Goal: Task Accomplishment & Management: Complete application form

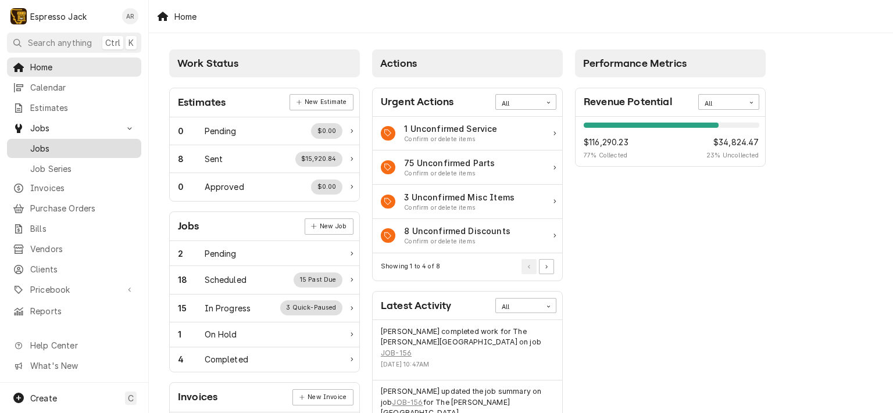
click at [36, 142] on span "Jobs" at bounding box center [82, 148] width 105 height 12
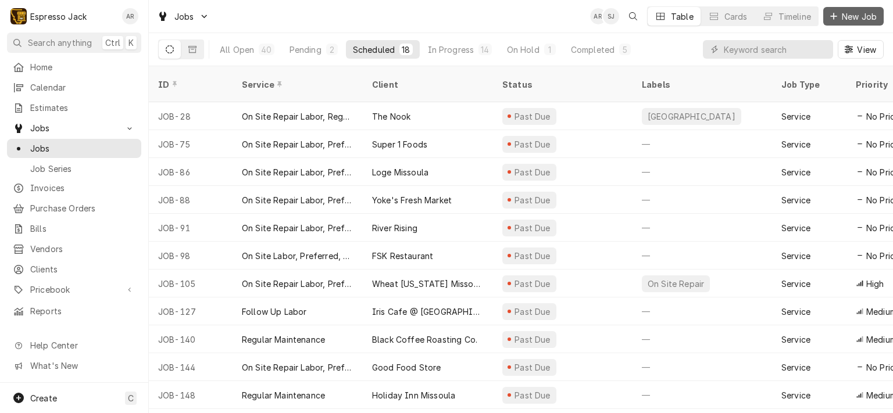
click at [862, 11] on span "New Job" at bounding box center [859, 16] width 40 height 12
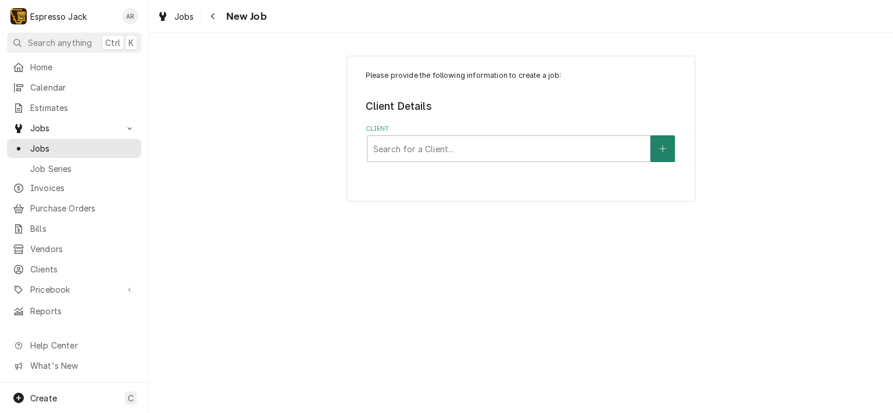
click at [665, 145] on icon "Create New Client" at bounding box center [662, 149] width 7 height 8
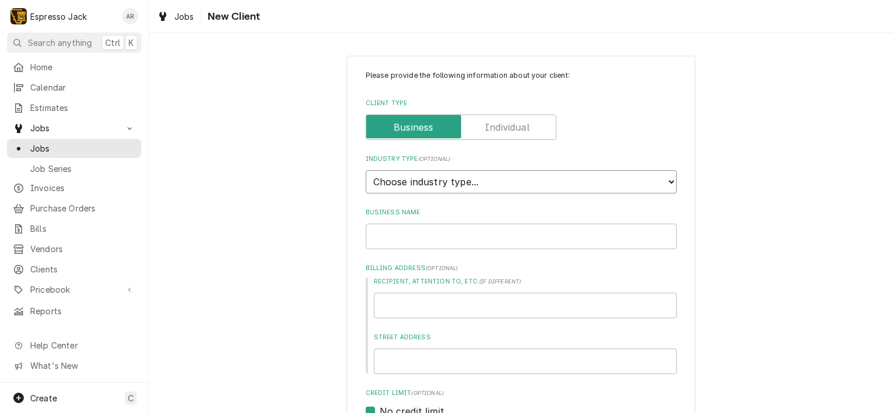
select select "4"
click at [366, 170] on select "Choose industry type... Residential Commercial Industrial Government" at bounding box center [521, 181] width 311 height 23
click at [416, 239] on input "Business Name" at bounding box center [521, 237] width 311 height 26
type textarea "x"
type input "S"
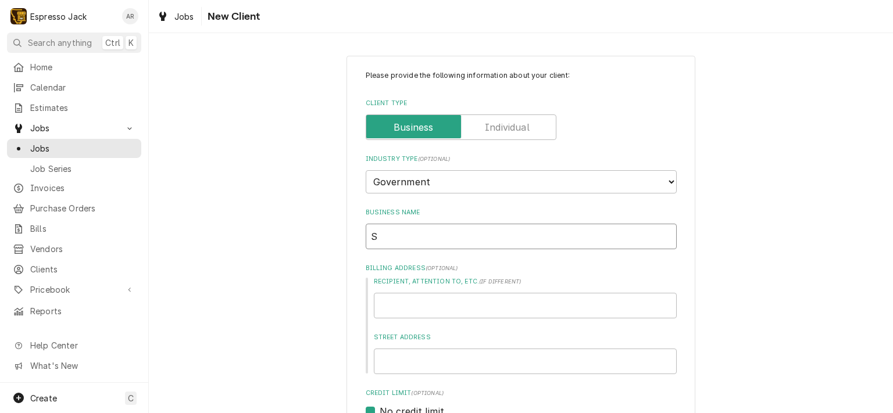
type textarea "x"
type input "Si"
type textarea "x"
type input "Sim"
type textarea "x"
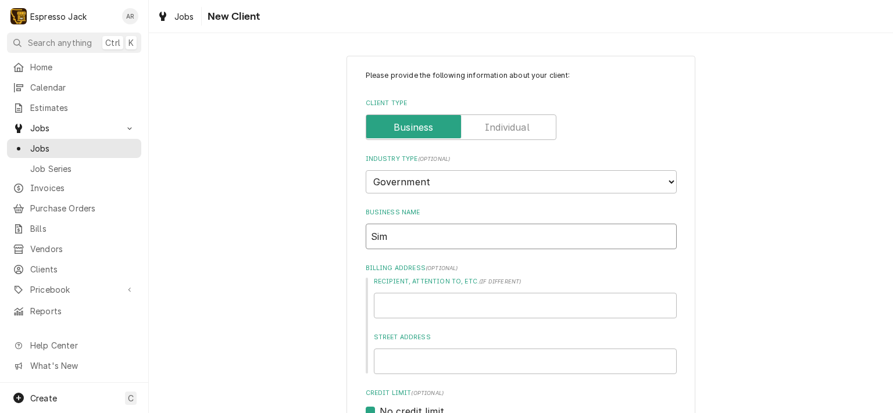
type input "Simm"
type textarea "x"
type input "Simms"
type textarea "x"
type input "Simms"
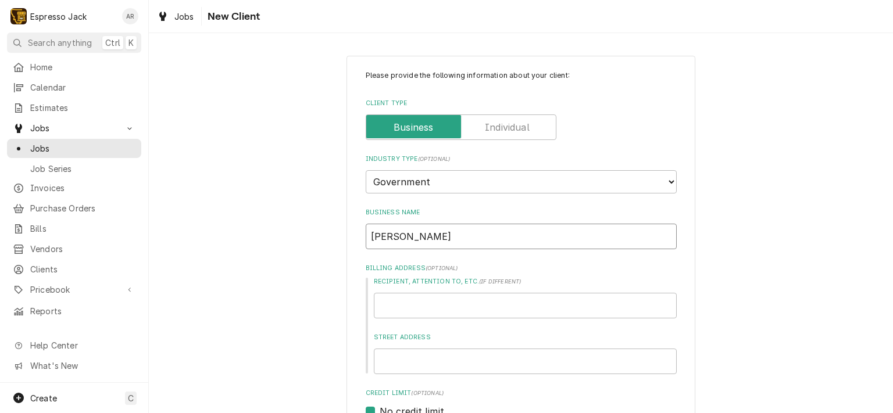
type textarea "x"
type input "Simms H"
click at [416, 239] on input "Simms H" at bounding box center [521, 237] width 311 height 26
type textarea "x"
type input "Simms Hi"
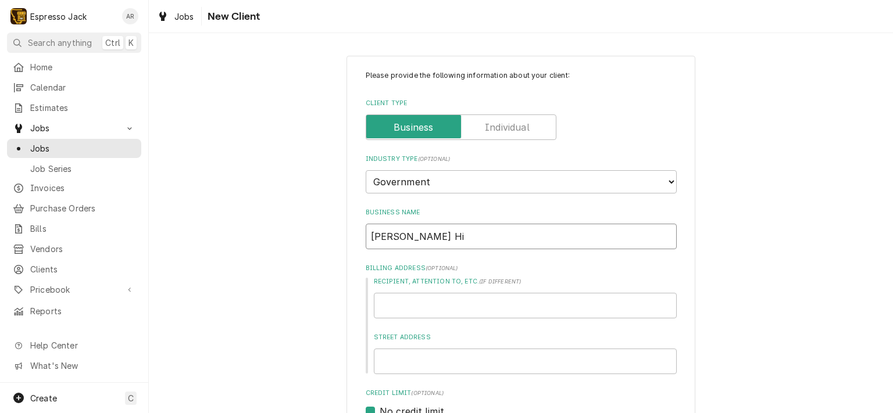
type textarea "x"
type input "Simms Hig"
type textarea "x"
type input "Simms High"
type textarea "x"
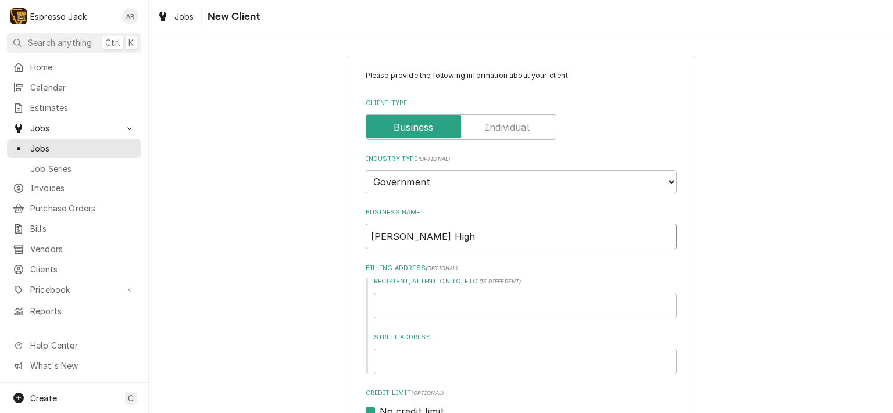
type input "Simms High"
type textarea "x"
type input "Simms High S"
type textarea "x"
type input "Simms High Sc"
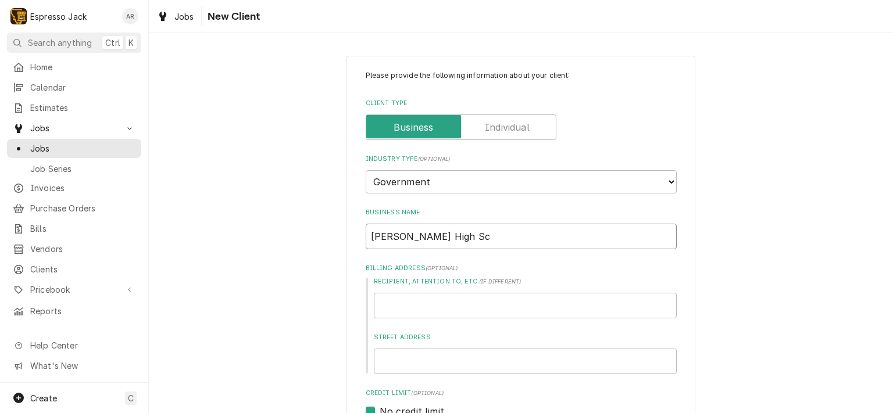
type textarea "x"
type input "Simms High Sch"
type textarea "x"
type input "Simms High Scho"
type textarea "x"
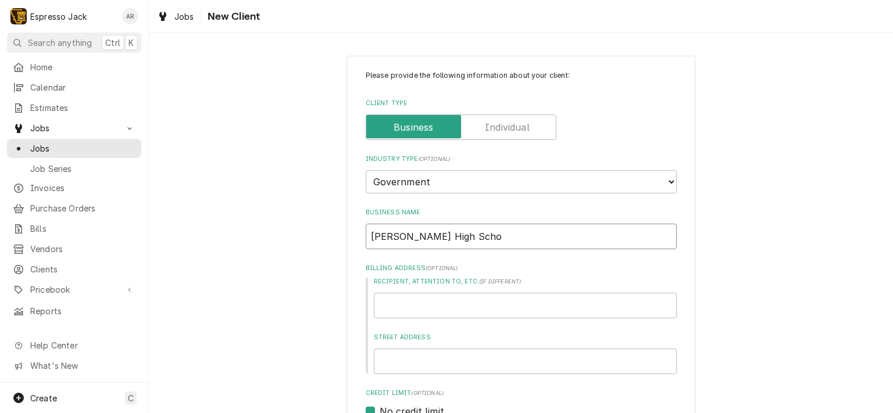
type input "Simms High Schoo"
type textarea "x"
type input "Simms High School"
type textarea "x"
type input "Simms High School"
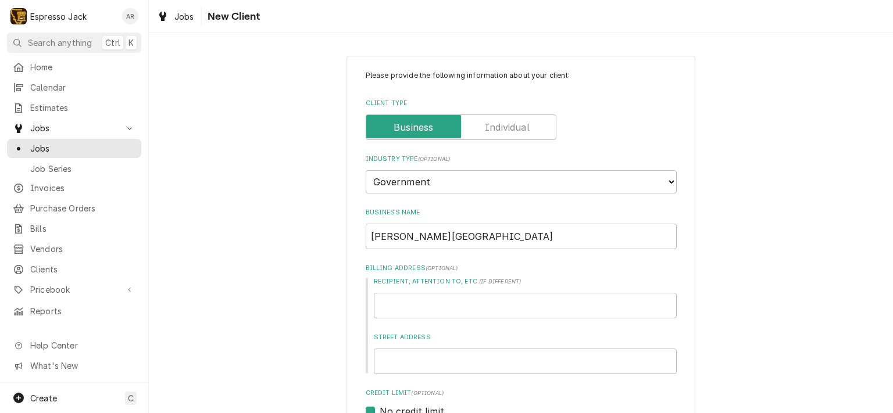
click at [207, 165] on div "Please provide the following information about your client: Client Type Industr…" at bounding box center [521, 404] width 744 height 719
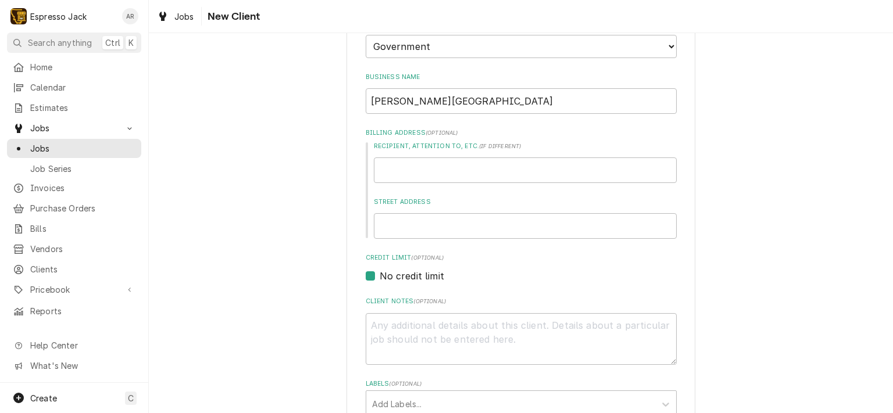
scroll to position [139, 0]
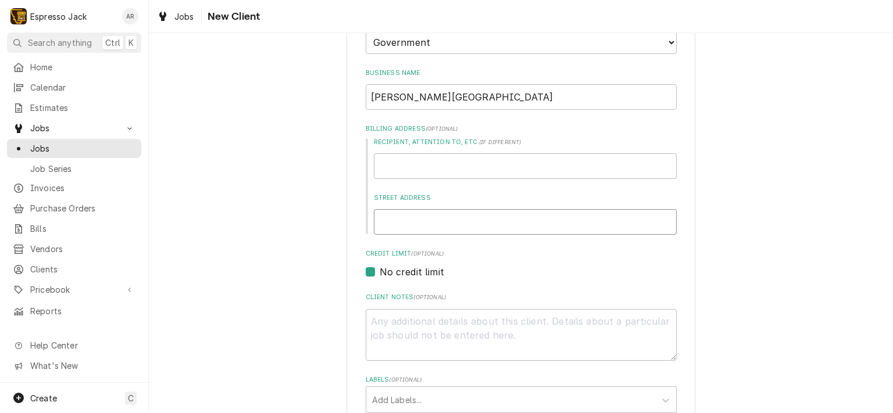
click at [393, 218] on input "Street Address" at bounding box center [525, 222] width 303 height 26
paste input "123 Walker St., PO Box 380 Simms, MT 59477"
type textarea "x"
type input "123 Walker St., PO Box 380 Simms, MT 59477"
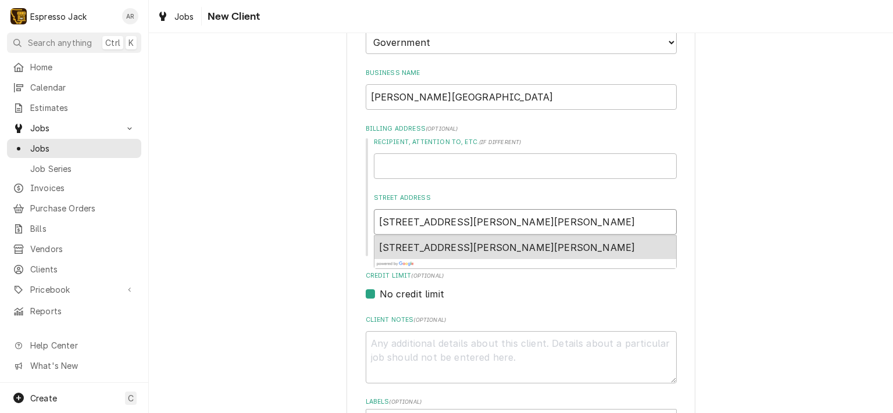
drag, startPoint x: 498, startPoint y: 219, endPoint x: 446, endPoint y: 221, distance: 52.4
click at [446, 221] on input "123 Walker St., PO Box 380 Simms, MT 59477" at bounding box center [525, 222] width 303 height 26
type textarea "x"
type input "123 Walker St., Simms, MT 59477"
click at [476, 246] on span "123 Walker St, Simms, MT 59477, USA" at bounding box center [507, 248] width 256 height 12
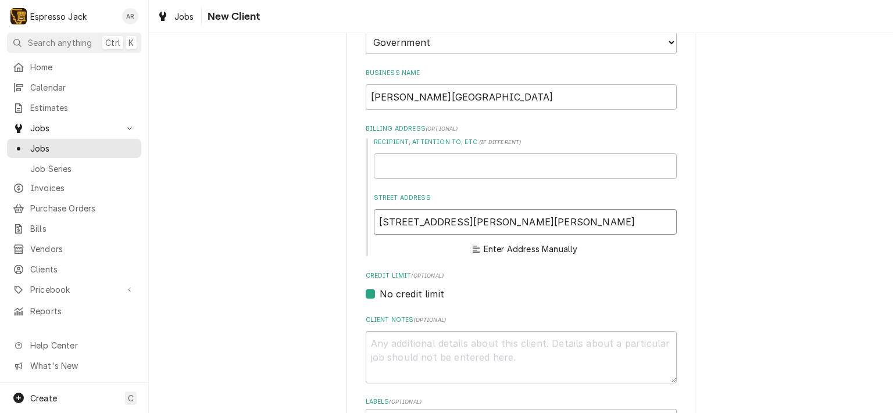
type textarea "x"
type input "123 Walker St"
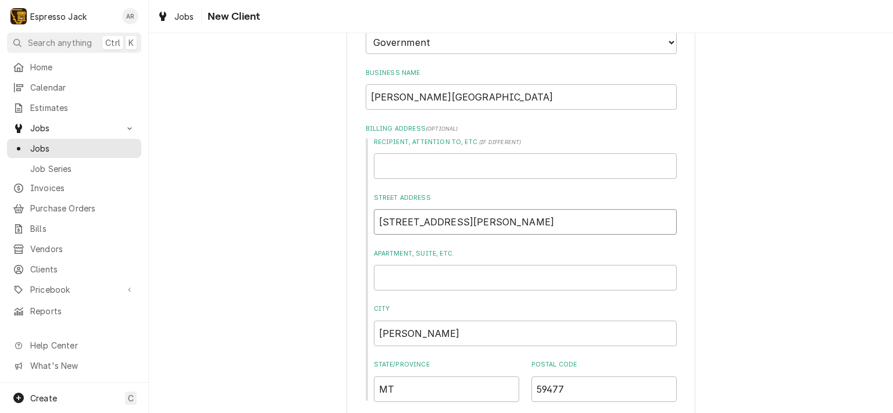
type textarea "x"
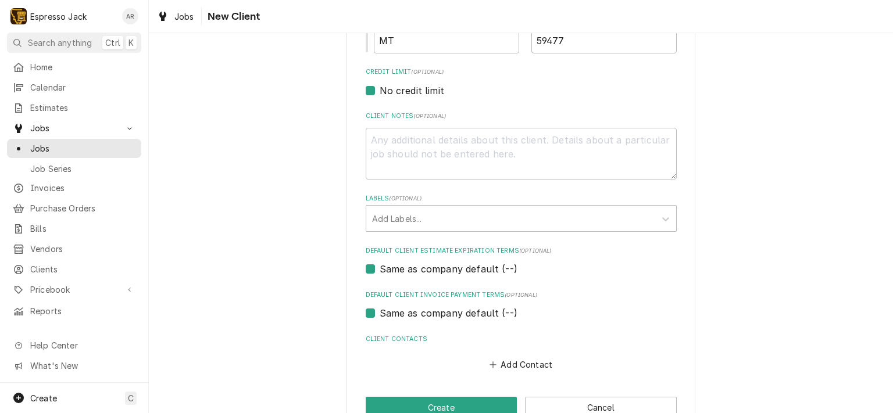
scroll to position [517, 0]
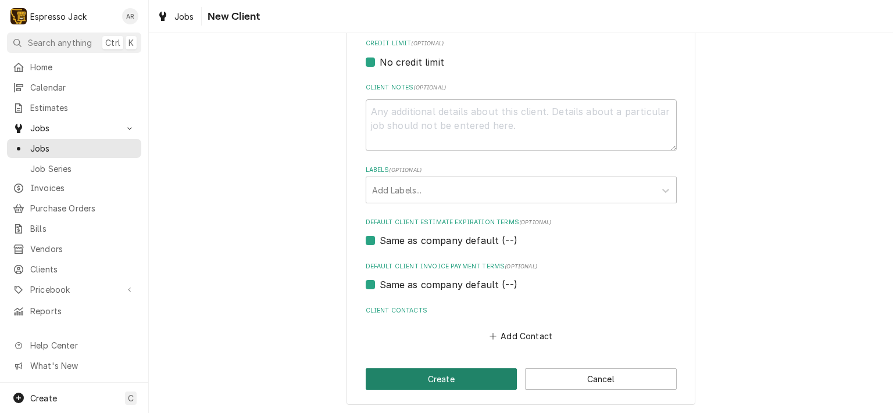
type input "123 Walker St"
click at [411, 376] on button "Create" at bounding box center [442, 379] width 152 height 22
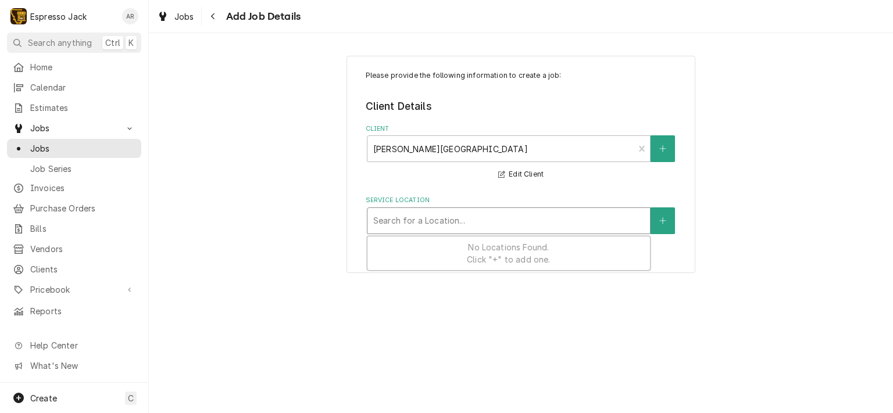
click at [409, 224] on div "Service Location" at bounding box center [508, 220] width 271 height 21
click at [457, 253] on div "No Locations Found. Click "+" to add one." at bounding box center [508, 254] width 282 height 34
click at [507, 258] on span "No Locations Found. Click "+" to add one." at bounding box center [508, 253] width 83 height 22
click at [663, 221] on icon "Create New Location" at bounding box center [662, 221] width 7 height 8
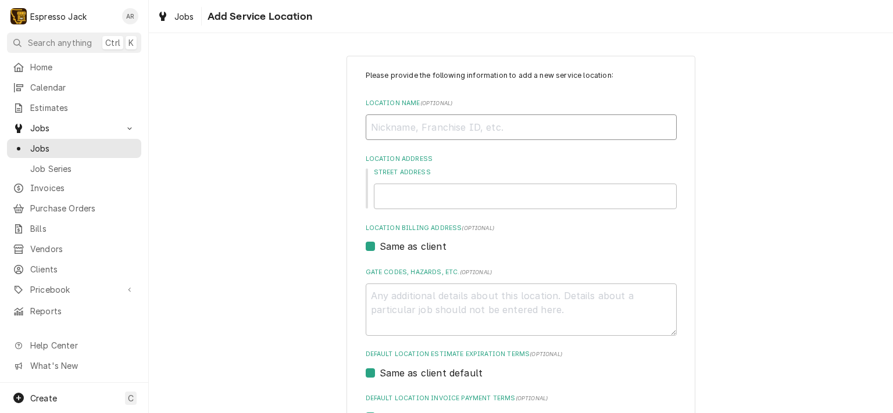
click at [395, 127] on input "Location Name ( optional )" at bounding box center [521, 127] width 311 height 26
type textarea "x"
type input "S"
type textarea "x"
type input "Si"
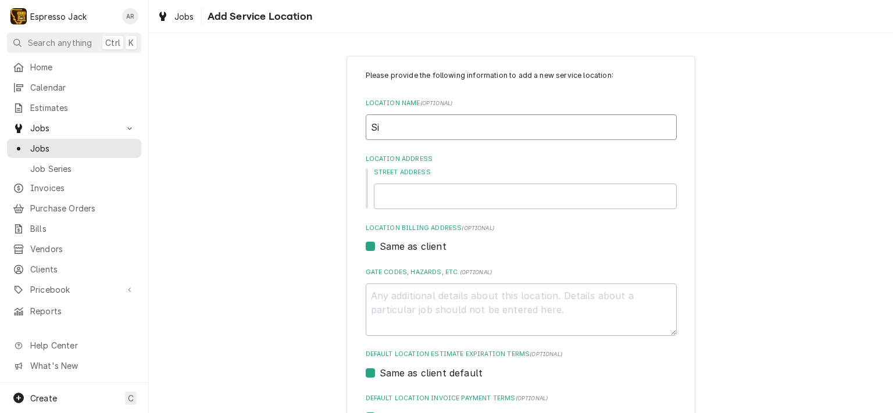
type textarea "x"
type input "Sim"
type textarea "x"
type input "Simm"
type textarea "x"
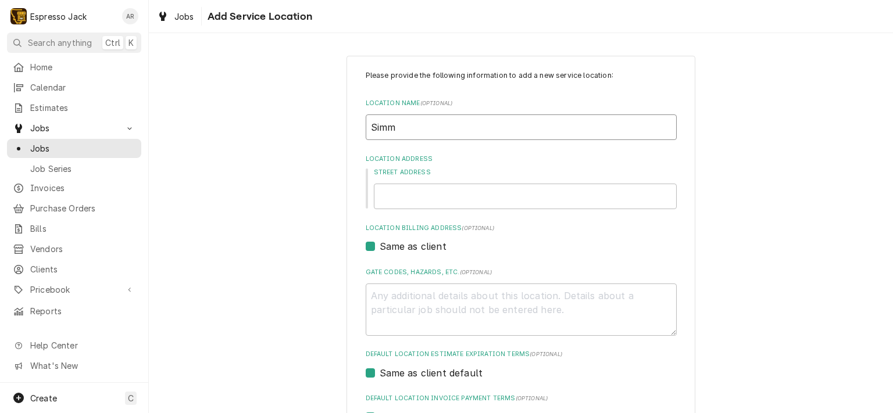
type input "Simms"
type textarea "x"
type input "Simms"
type textarea "x"
type input "Simms H"
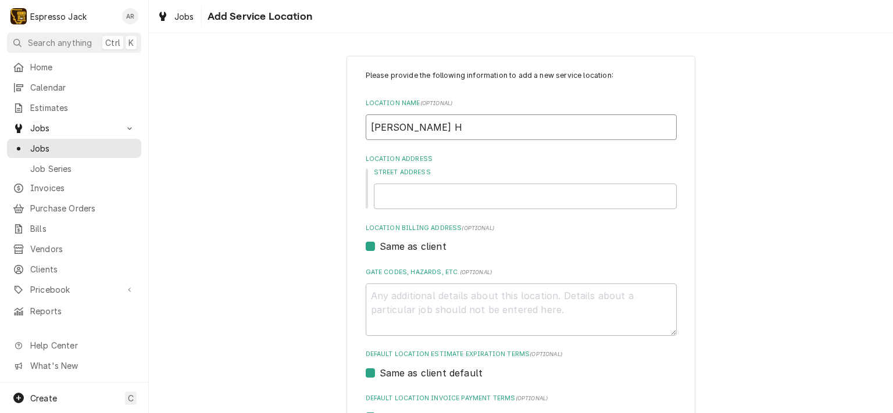
type textarea "x"
type input "Simms HS"
type textarea "x"
type input "Simms HS"
click at [399, 195] on input "Street Address" at bounding box center [525, 197] width 303 height 26
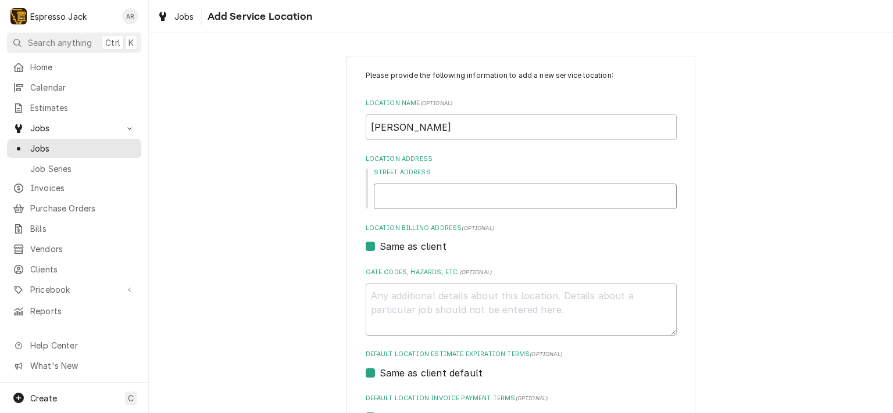
paste input "123 Walker St., PO Box 380 Simms, MT 59477"
type textarea "x"
type input "123 Walker St., PO Box 380 Simms, MT 59477"
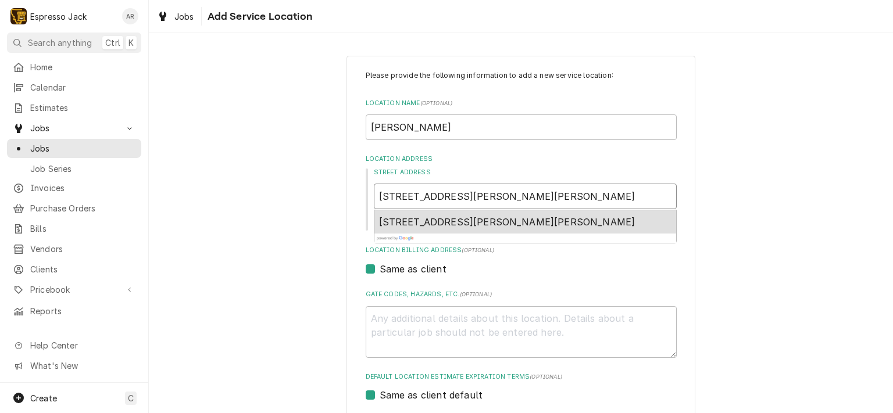
click at [463, 223] on span "123 Walker St, Simms, MT 59477, USA" at bounding box center [507, 222] width 256 height 12
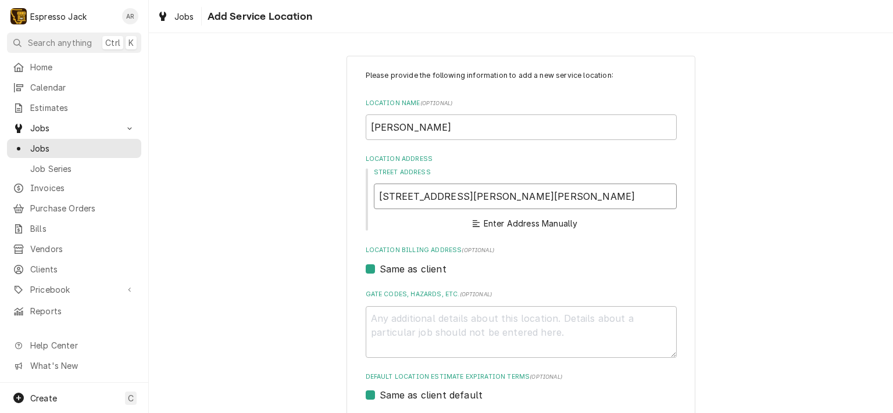
type textarea "x"
type input "123 Walker St"
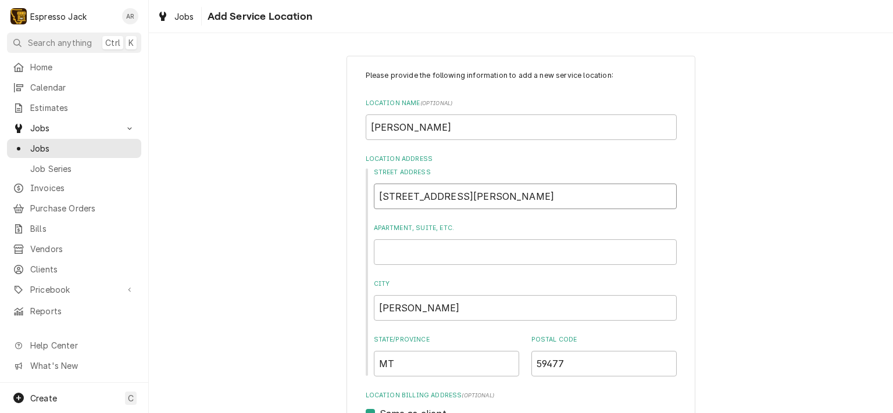
type textarea "x"
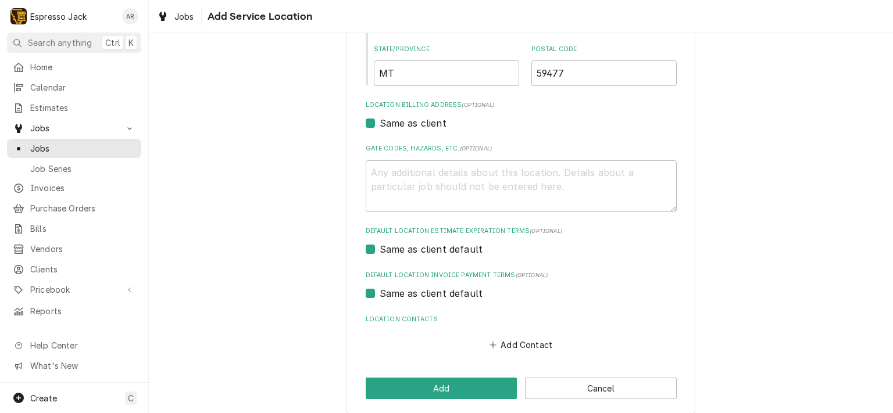
scroll to position [300, 0]
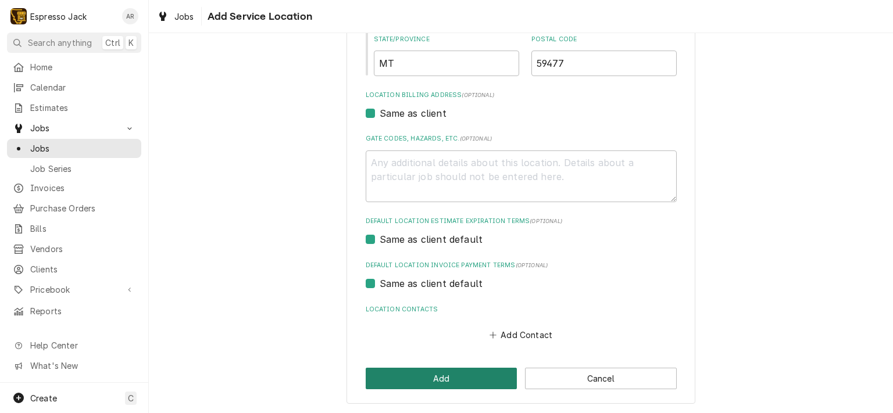
type input "123 Walker St"
click at [447, 376] on button "Add" at bounding box center [442, 379] width 152 height 22
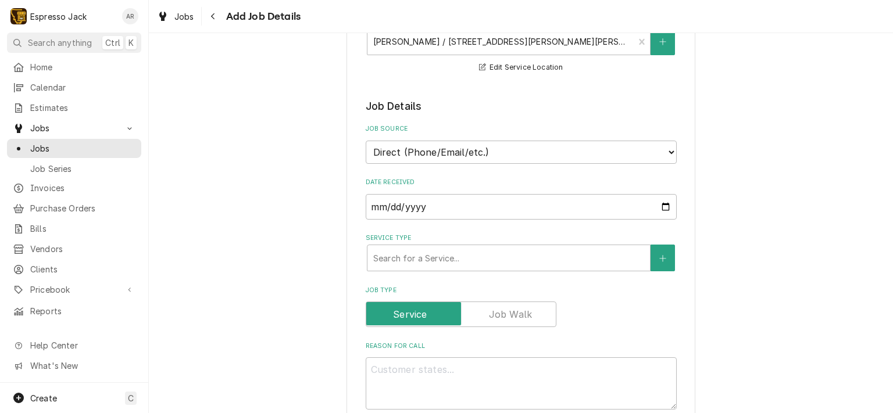
scroll to position [209, 0]
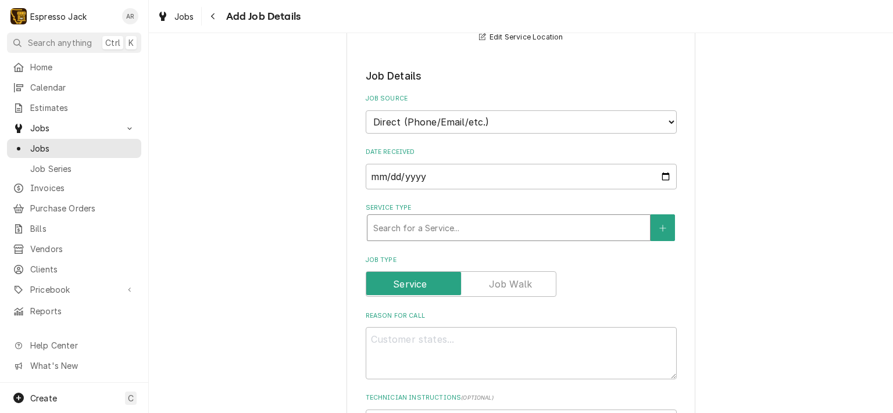
click at [471, 223] on div "Service Type" at bounding box center [508, 227] width 271 height 21
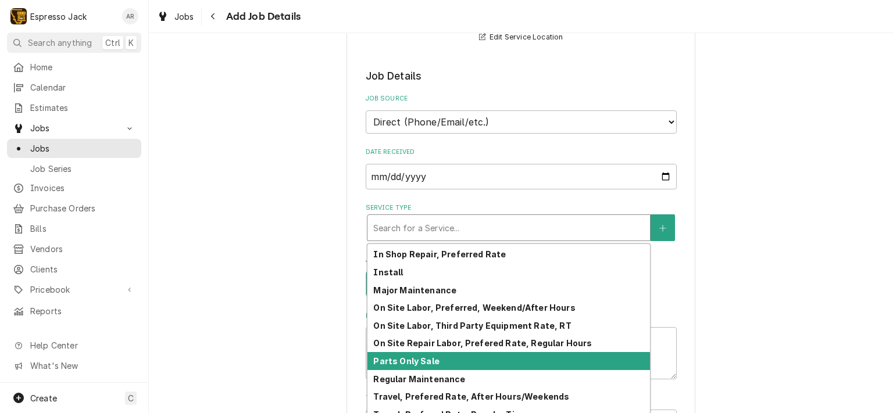
scroll to position [96, 0]
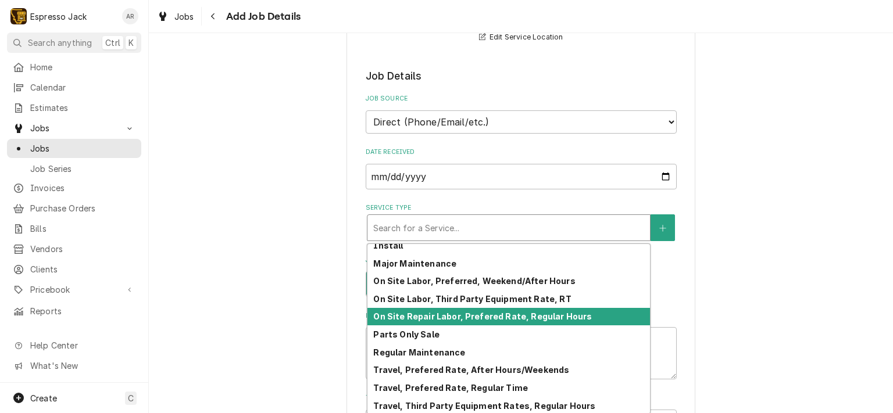
click at [446, 315] on strong "On Site Repair Labor, Prefered Rate, Regular Hours" at bounding box center [482, 316] width 219 height 10
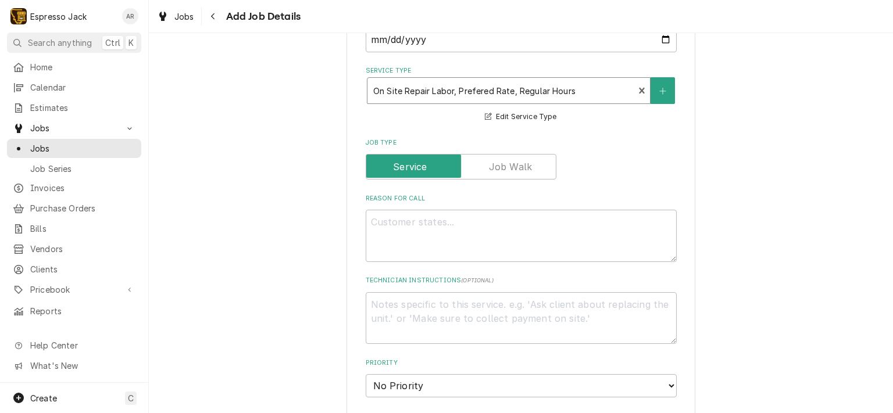
scroll to position [349, 0]
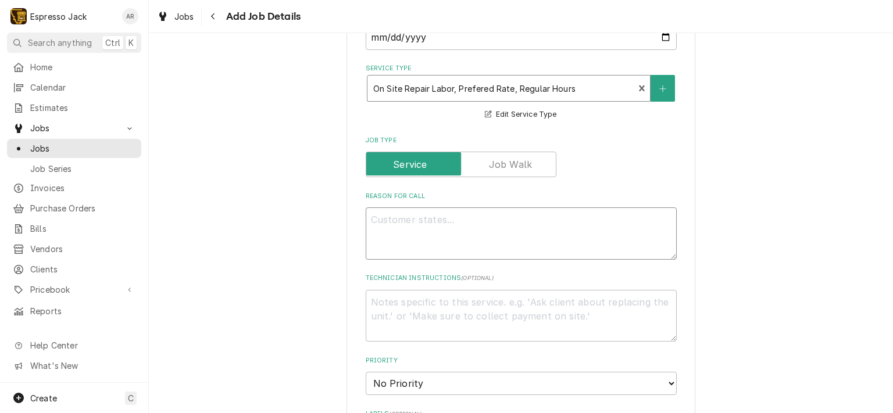
click at [454, 225] on textarea "Reason For Call" at bounding box center [521, 233] width 311 height 52
type textarea "x"
type textarea "C"
type textarea "x"
type textarea "Cl"
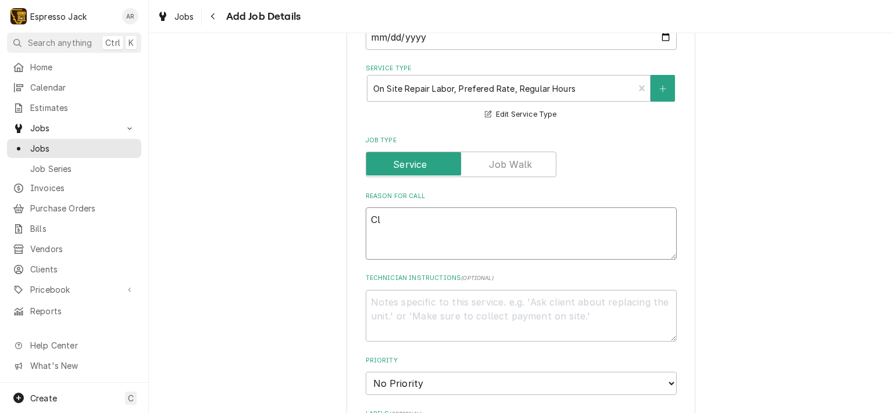
type textarea "x"
type textarea "Clo"
type textarea "x"
type textarea "Clog"
type textarea "x"
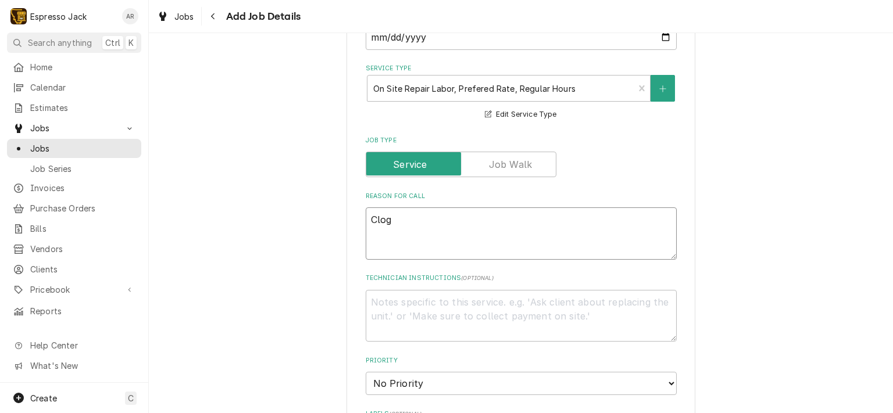
type textarea "Clogg"
type textarea "x"
type textarea "Clogge"
type textarea "x"
type textarea "Clogged"
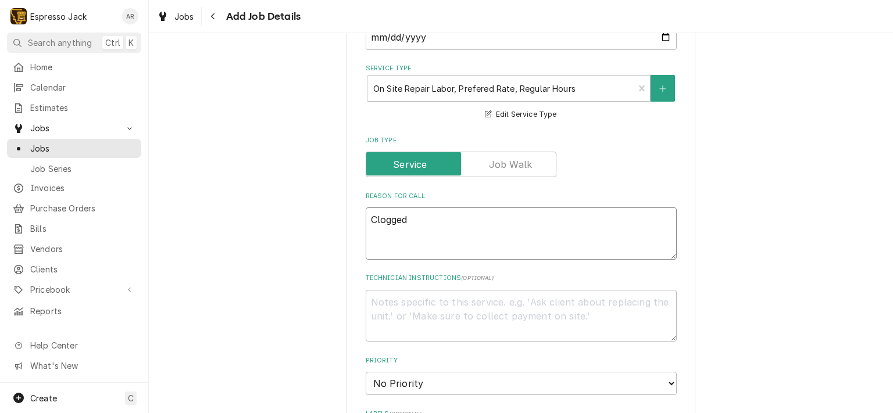
type textarea "x"
type textarea "Clogged"
type textarea "x"
type textarea "Clogged l"
type textarea "x"
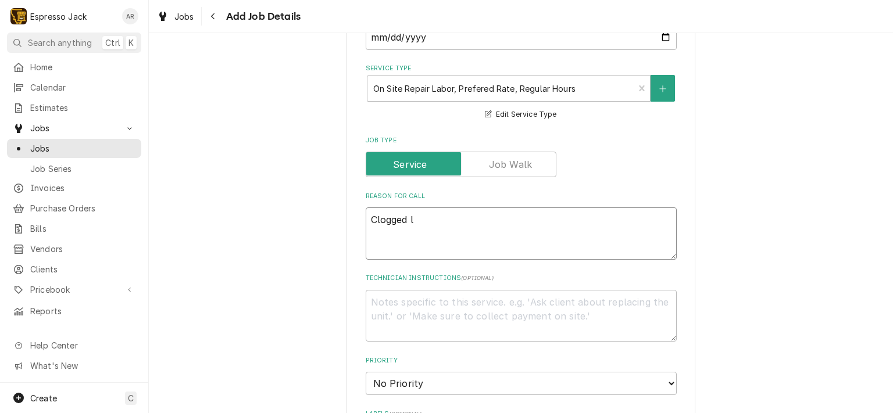
type textarea "Clogged li"
type textarea "x"
type textarea "Clogged lin"
type textarea "x"
type textarea "Clogged line"
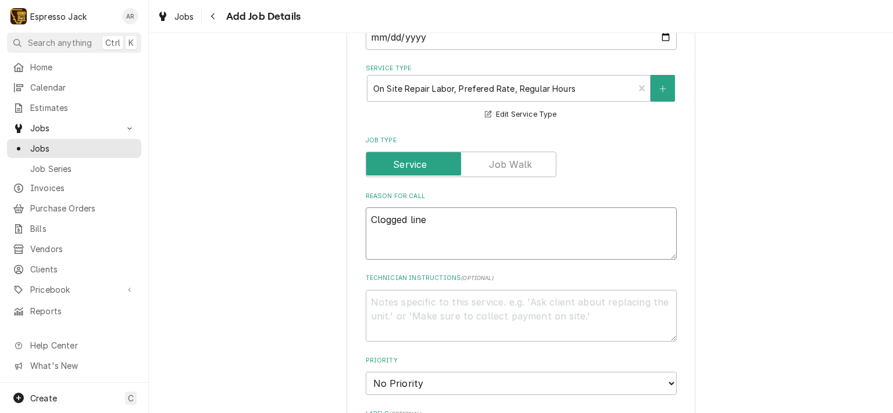
type textarea "x"
type textarea "Clogged line"
type textarea "x"
type textarea "Clogged line ?"
type textarea "x"
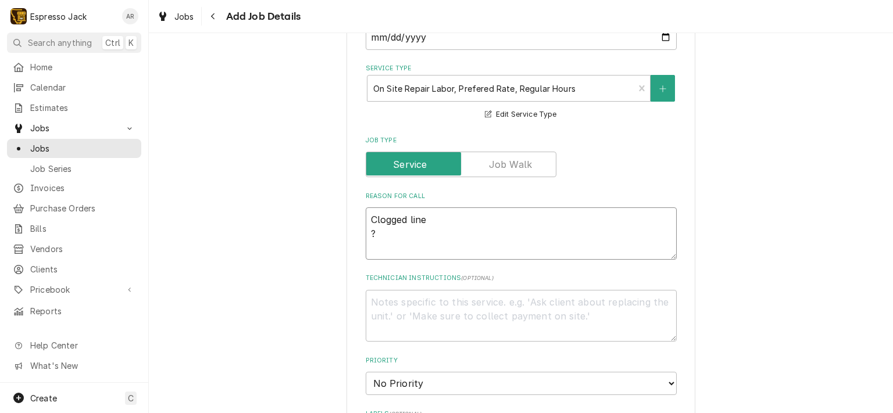
type textarea "Clogged line"
type textarea "x"
type textarea "Clogged line"
type textarea "x"
type textarea "Clogged line?"
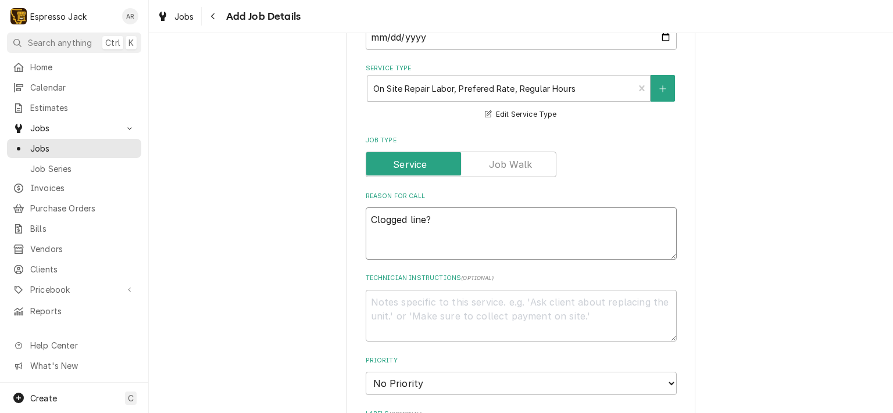
type textarea "x"
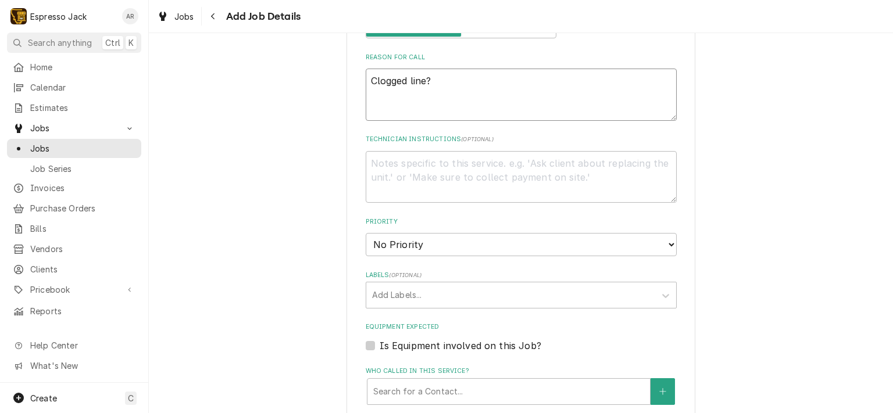
scroll to position [488, 0]
type textarea "Clogged line?"
select select "3"
click at [366, 232] on select "No Priority Urgent High Medium Low" at bounding box center [521, 243] width 311 height 23
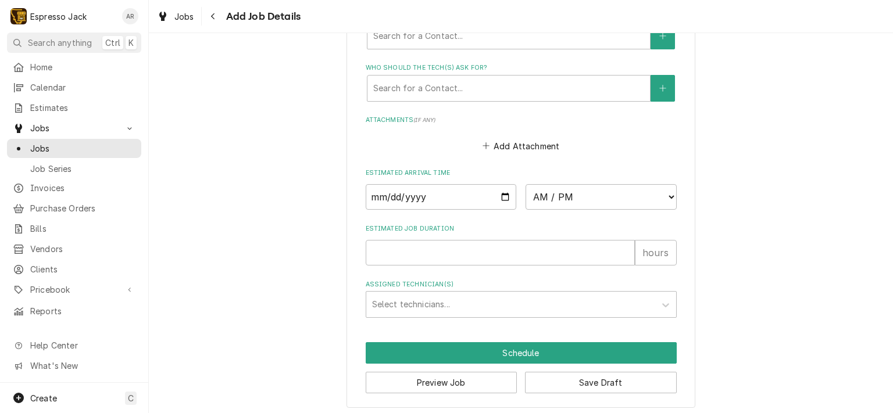
scroll to position [844, 0]
click at [503, 191] on input "Date" at bounding box center [441, 197] width 151 height 26
type textarea "x"
type input "2025-10-15"
type textarea "x"
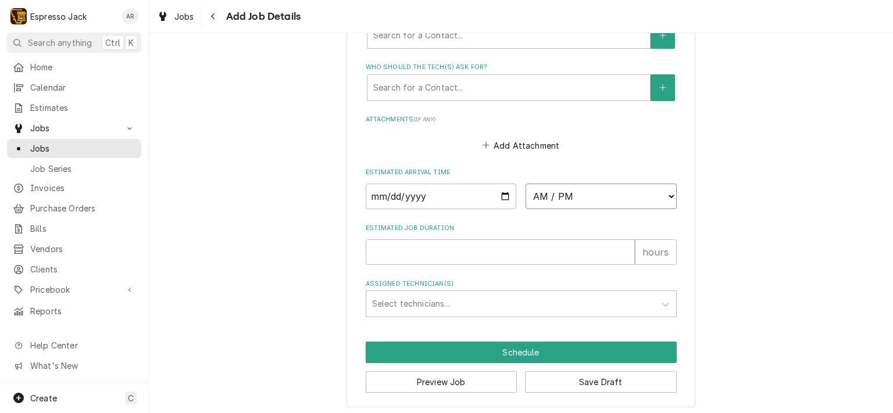
select select "14:00:00"
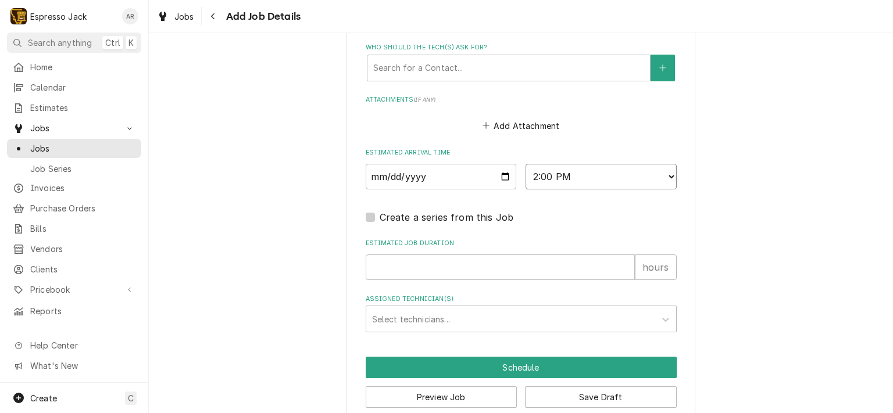
scroll to position [879, 0]
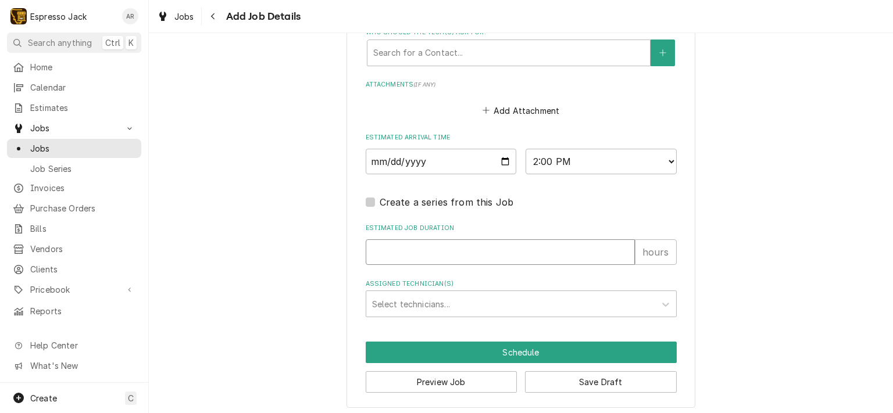
type textarea "x"
type input "1"
click at [619, 245] on input "1" at bounding box center [500, 252] width 269 height 26
click at [525, 299] on div "Assigned Technician(s)" at bounding box center [510, 303] width 277 height 21
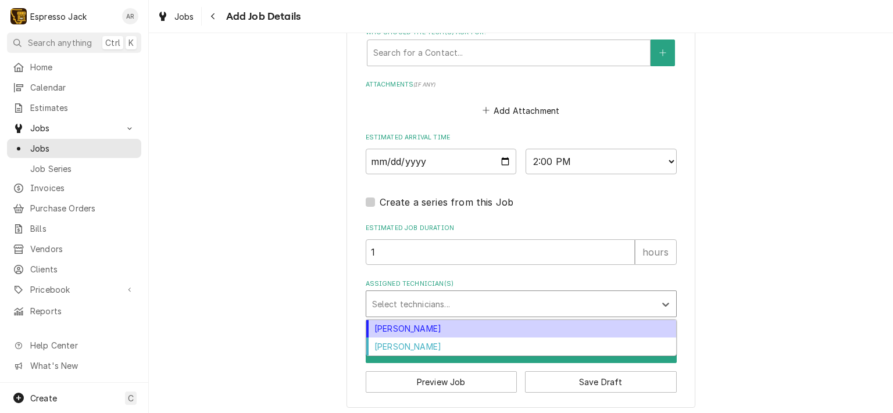
click at [381, 321] on div "Jack Kehoe" at bounding box center [521, 329] width 310 height 18
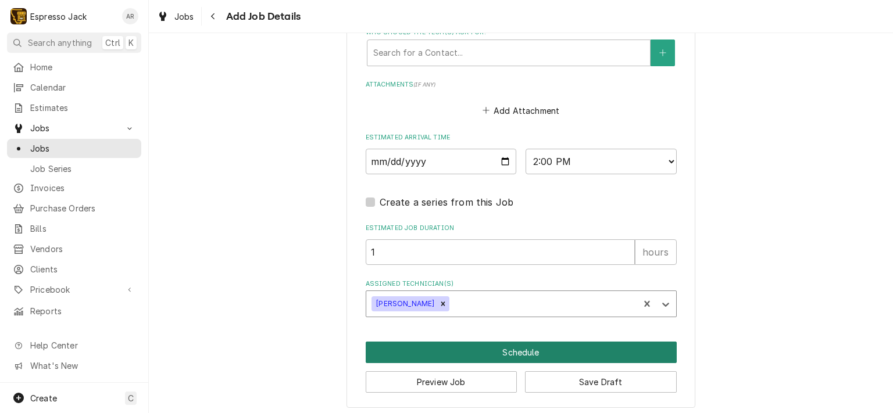
click at [507, 343] on button "Schedule" at bounding box center [521, 353] width 311 height 22
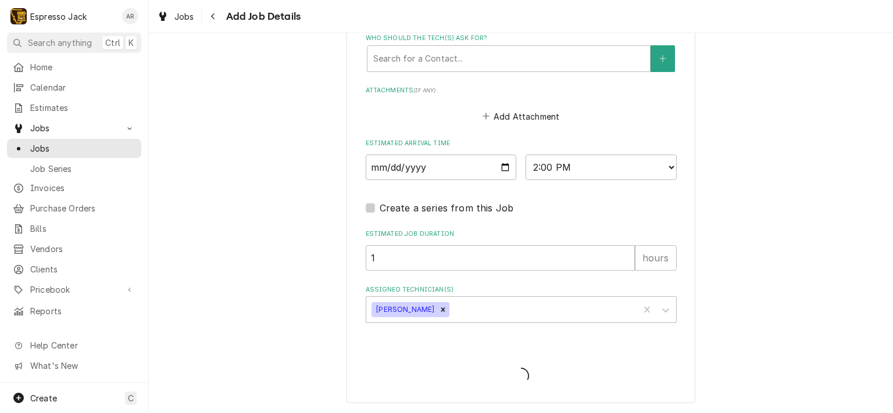
scroll to position [869, 0]
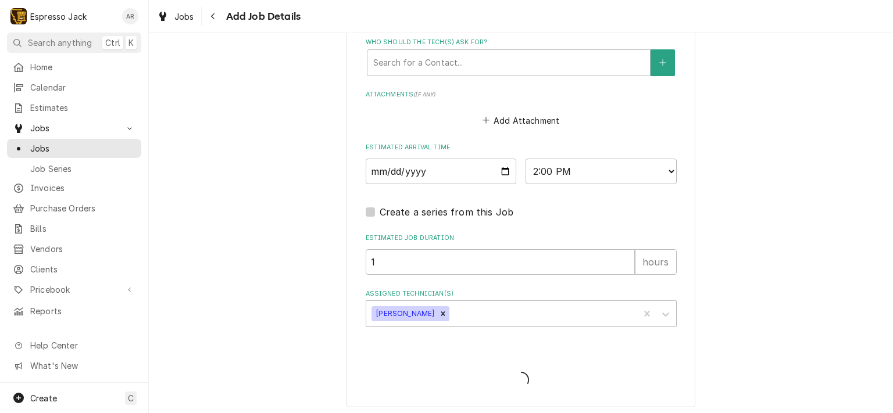
type textarea "x"
